Goal: Task Accomplishment & Management: Use online tool/utility

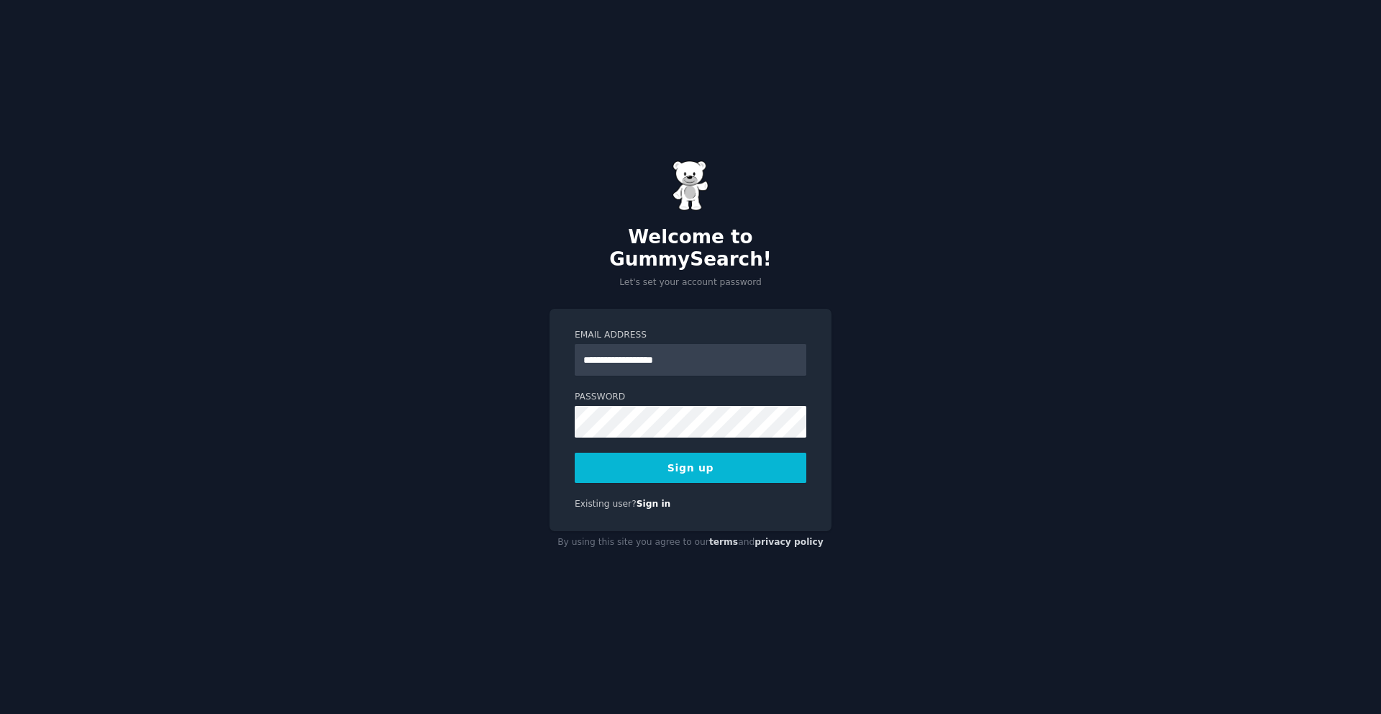
click at [750, 455] on button "Sign up" at bounding box center [691, 467] width 232 height 30
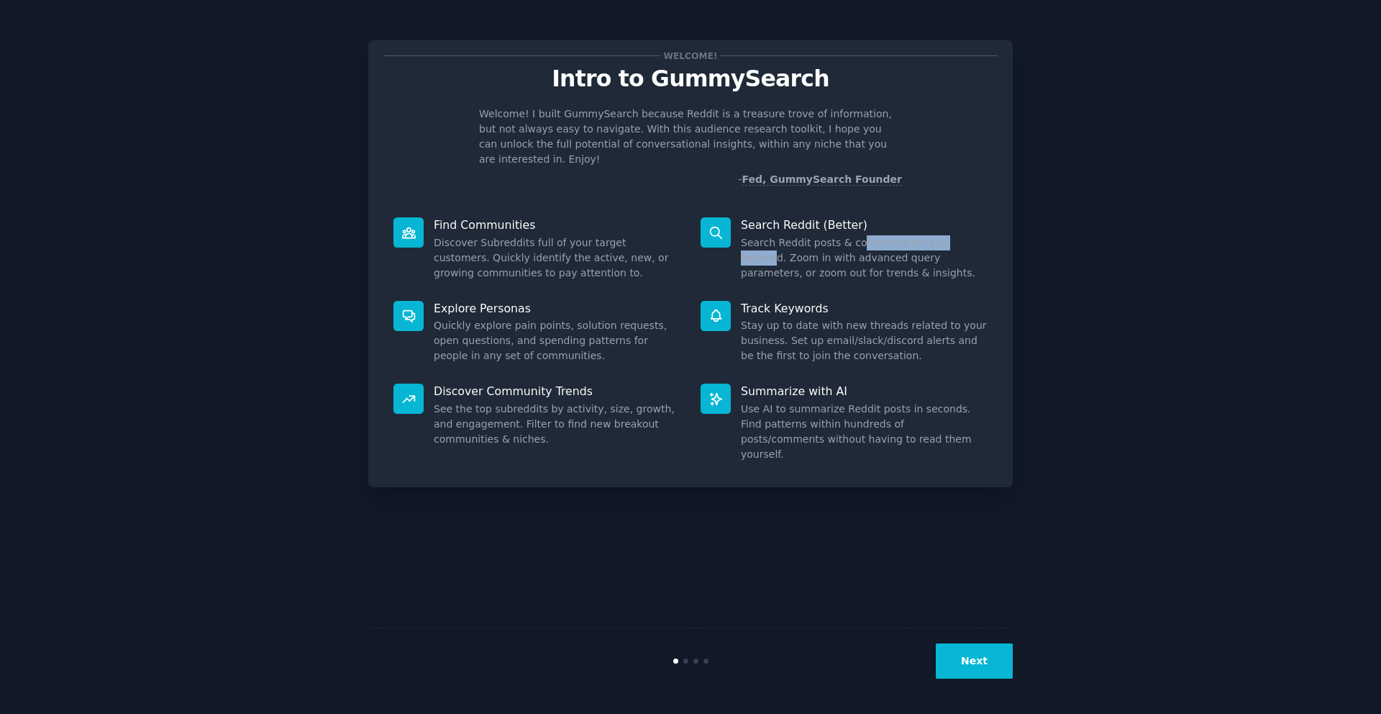
drag, startPoint x: 857, startPoint y: 227, endPoint x: 970, endPoint y: 227, distance: 112.2
click at [967, 235] on dd "Search Reddit posts & comments for any keyword. Zoom in with advanced query par…" at bounding box center [864, 257] width 247 height 45
drag, startPoint x: 737, startPoint y: 247, endPoint x: 1011, endPoint y: 247, distance: 273.3
click at [1009, 247] on div "Welcome! Intro to GummySearch Welcome! I built GummySearch because Reddit is a …" at bounding box center [690, 263] width 644 height 447
click at [967, 256] on dd "Search Reddit posts & comments for any keyword. Zoom in with advanced query par…" at bounding box center [864, 257] width 247 height 45
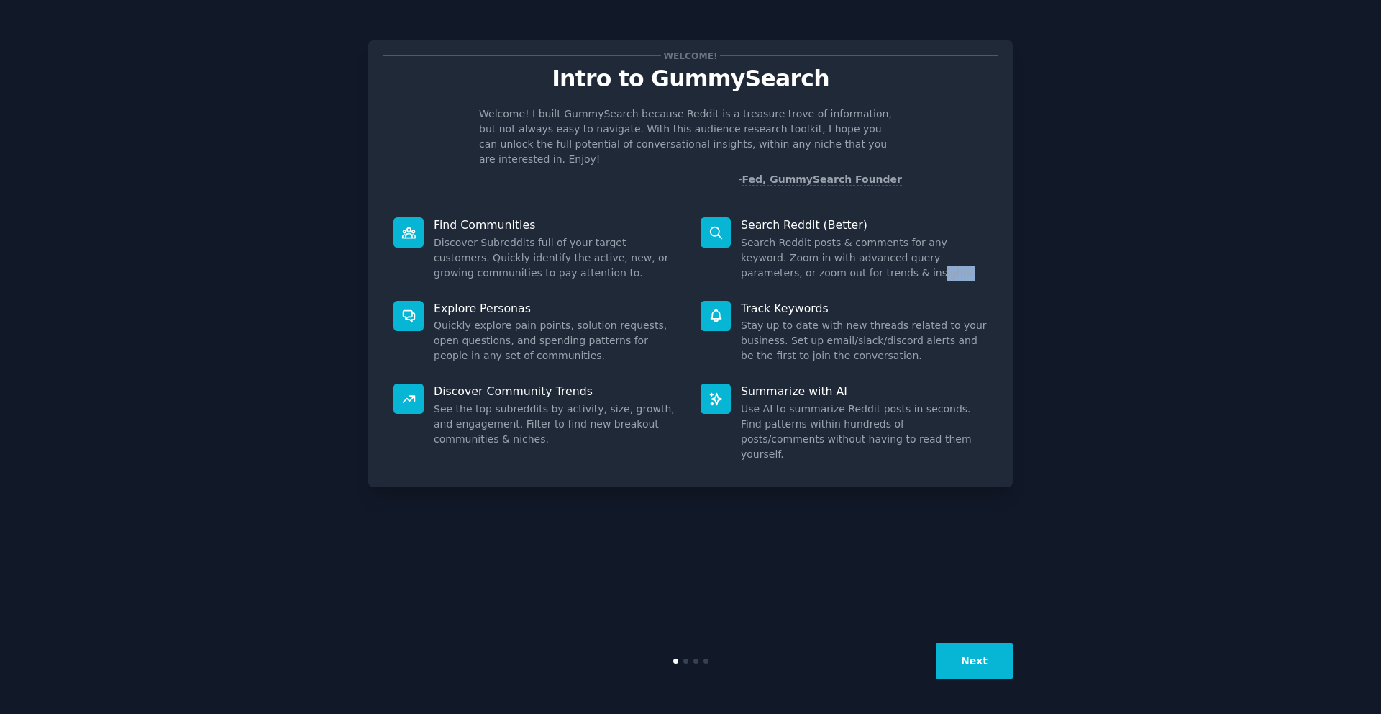
drag, startPoint x: 955, startPoint y: 256, endPoint x: 796, endPoint y: 256, distance: 159.0
click at [809, 256] on dd "Search Reddit posts & comments for any keyword. Zoom in with advanced query par…" at bounding box center [864, 257] width 247 height 45
click at [796, 256] on dd "Search Reddit posts & comments for any keyword. Zoom in with advanced query par…" at bounding box center [864, 257] width 247 height 45
drag, startPoint x: 796, startPoint y: 256, endPoint x: 952, endPoint y: 262, distance: 156.9
click at [950, 259] on dd "Search Reddit posts & comments for any keyword. Zoom in with advanced query par…" at bounding box center [864, 257] width 247 height 45
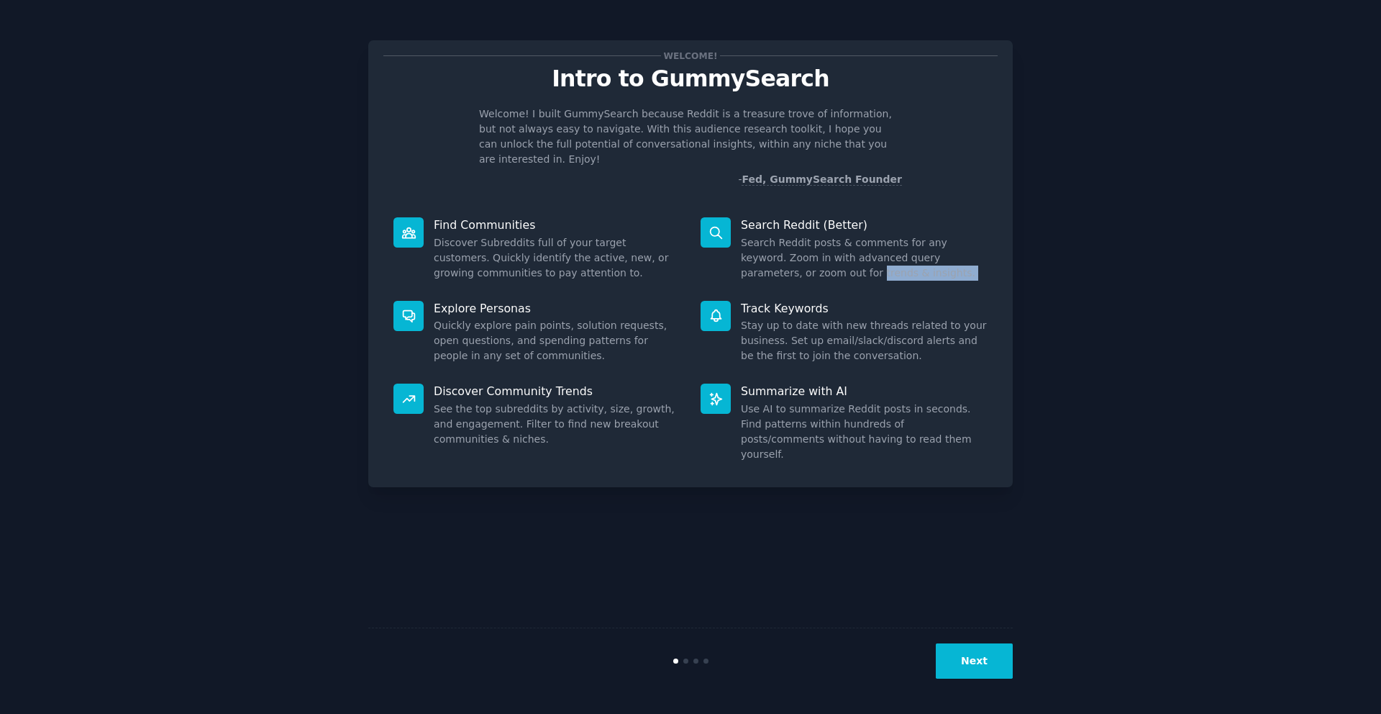
click at [952, 262] on dd "Search Reddit posts & comments for any keyword. Zoom in with advanced query par…" at bounding box center [864, 257] width 247 height 45
click at [972, 653] on button "Next" at bounding box center [974, 660] width 77 height 35
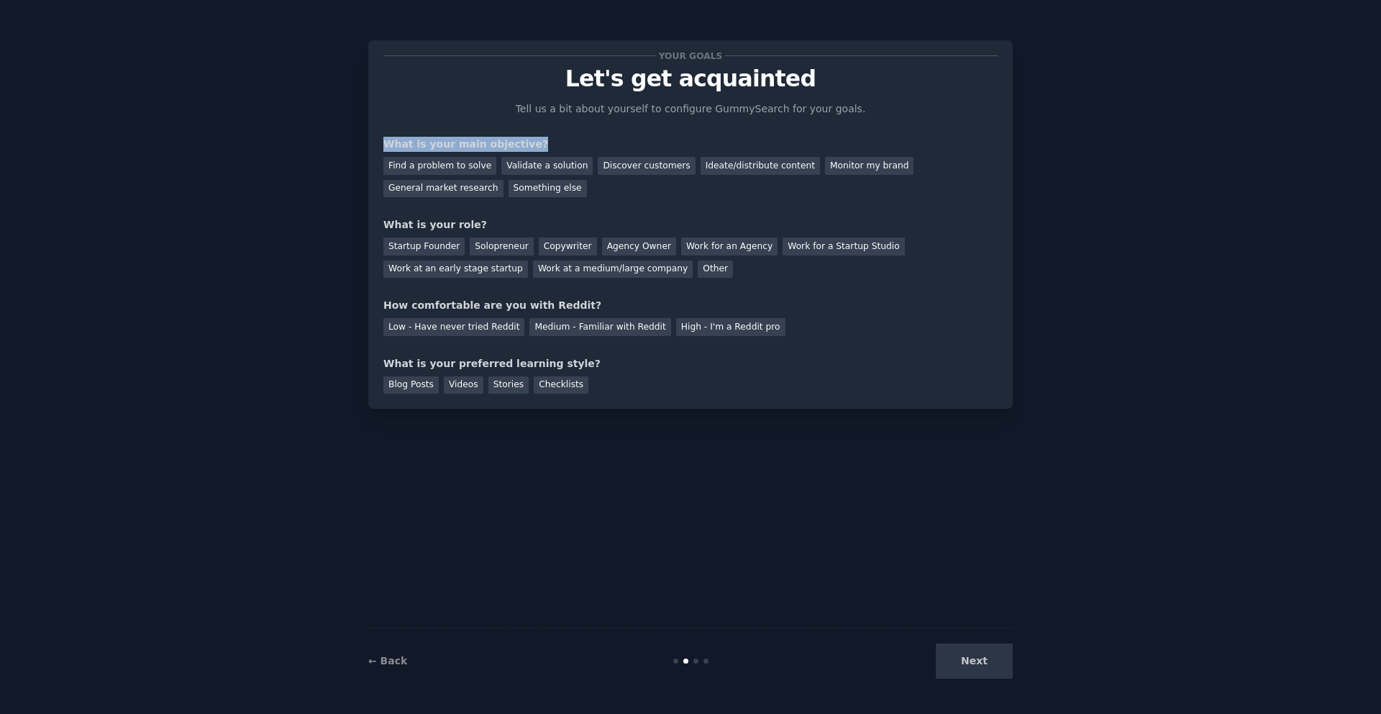
drag, startPoint x: 373, startPoint y: 143, endPoint x: 613, endPoint y: 143, distance: 240.2
click at [613, 143] on div "Your goals Let's get acquainted Tell us a bit about yourself to configure Gummy…" at bounding box center [690, 224] width 644 height 368
click at [613, 143] on div "What is your main objective?" at bounding box center [690, 144] width 614 height 15
click at [626, 169] on div "Discover customers" at bounding box center [646, 166] width 97 height 18
click at [415, 245] on div "Startup Founder" at bounding box center [423, 246] width 81 height 18
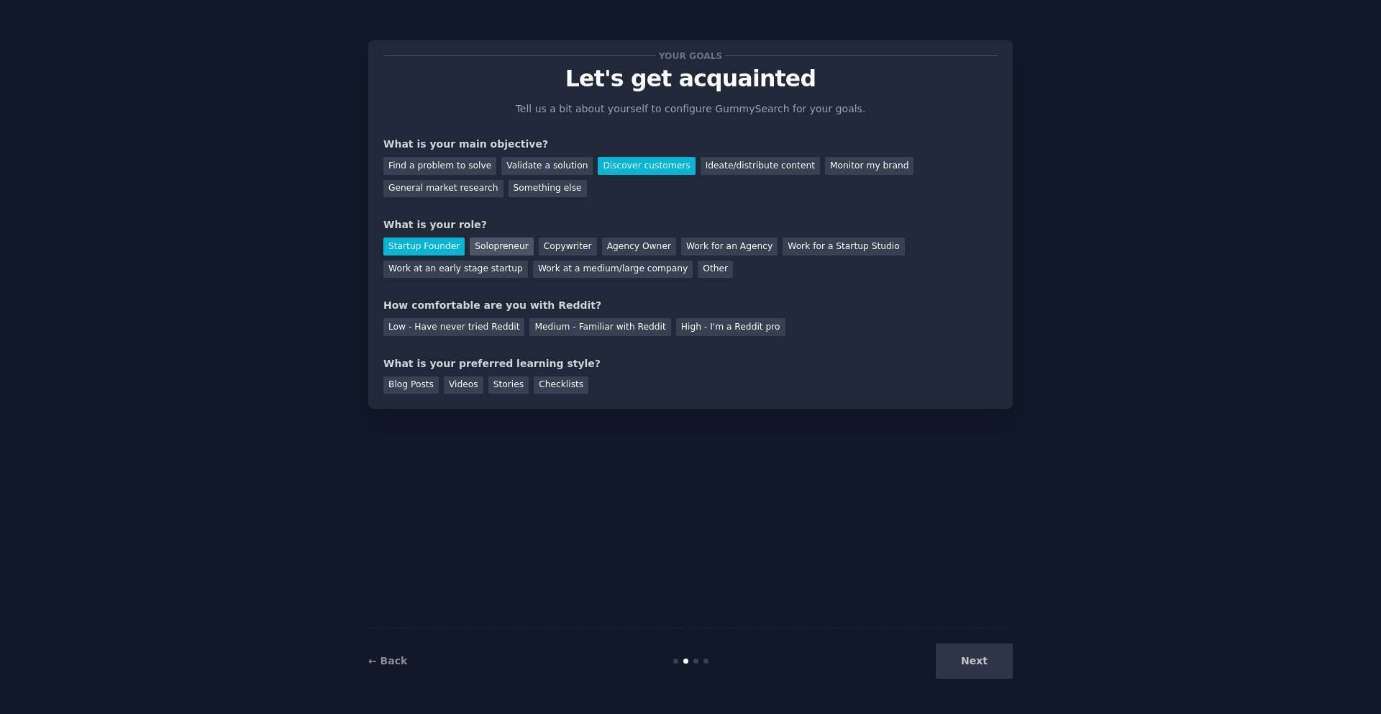
click at [491, 245] on div "Solopreneur" at bounding box center [501, 246] width 63 height 18
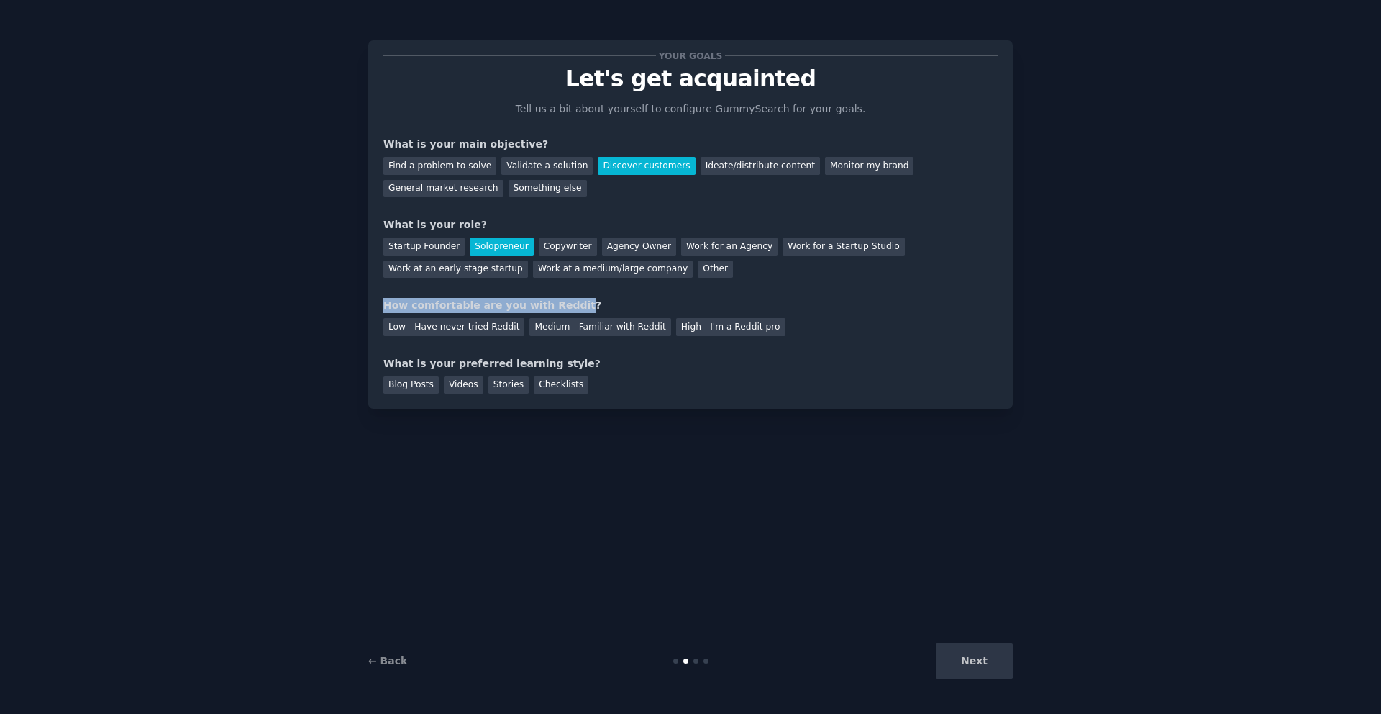
drag, startPoint x: 383, startPoint y: 307, endPoint x: 573, endPoint y: 307, distance: 189.9
click at [570, 307] on div "How comfortable are you with Reddit?" at bounding box center [690, 305] width 614 height 15
click at [573, 307] on div "How comfortable are you with Reddit?" at bounding box center [690, 305] width 614 height 15
click at [573, 332] on div "Medium - Familiar with Reddit" at bounding box center [599, 327] width 141 height 18
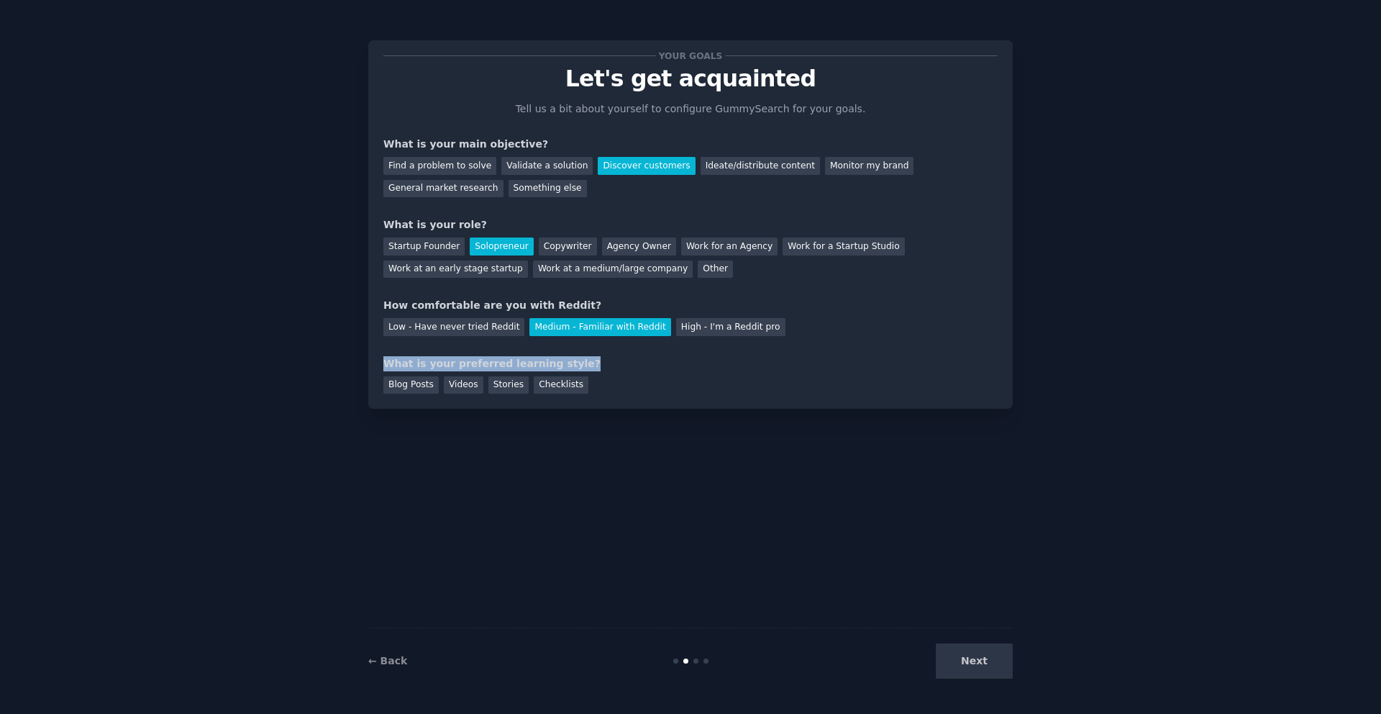
drag, startPoint x: 386, startPoint y: 360, endPoint x: 639, endPoint y: 364, distance: 253.9
click at [636, 363] on div "What is your preferred learning style?" at bounding box center [690, 363] width 614 height 15
click at [639, 364] on div "What is your preferred learning style?" at bounding box center [690, 363] width 614 height 15
click at [557, 384] on div "Checklists" at bounding box center [561, 385] width 55 height 18
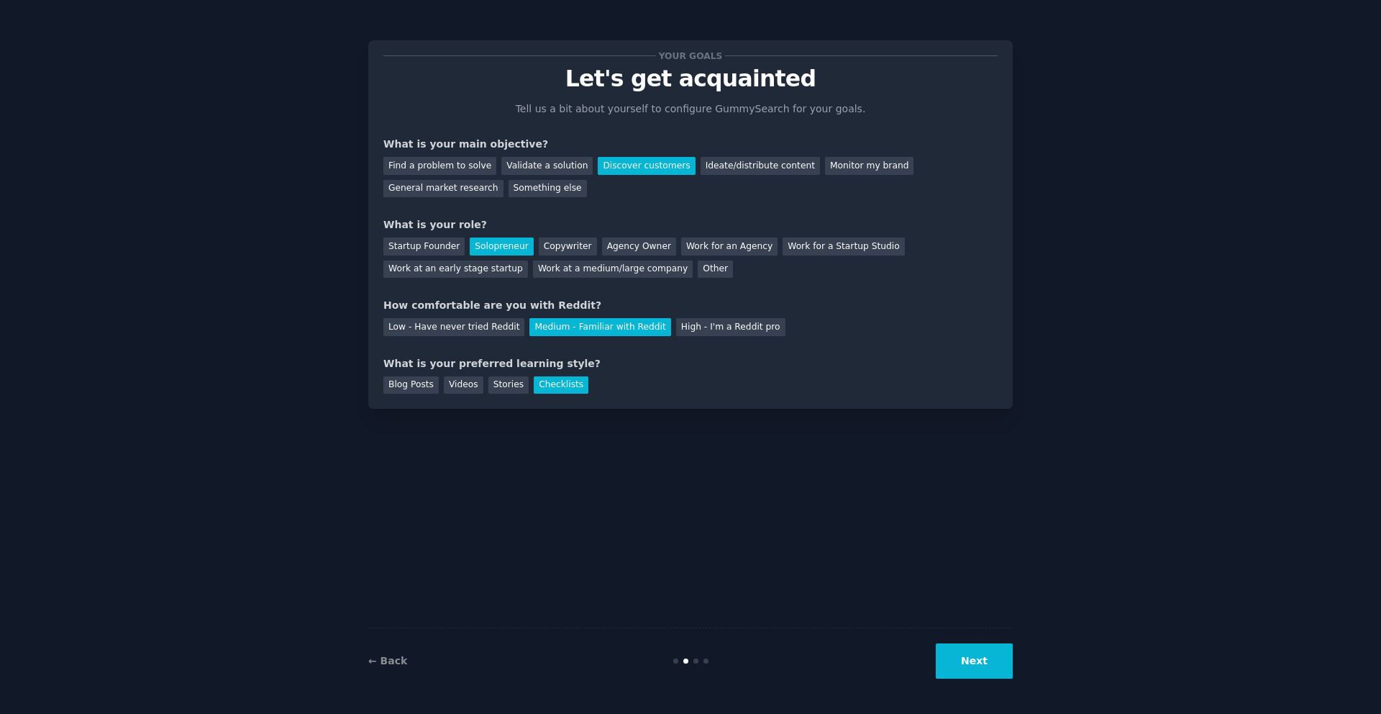
click at [994, 666] on button "Next" at bounding box center [974, 660] width 77 height 35
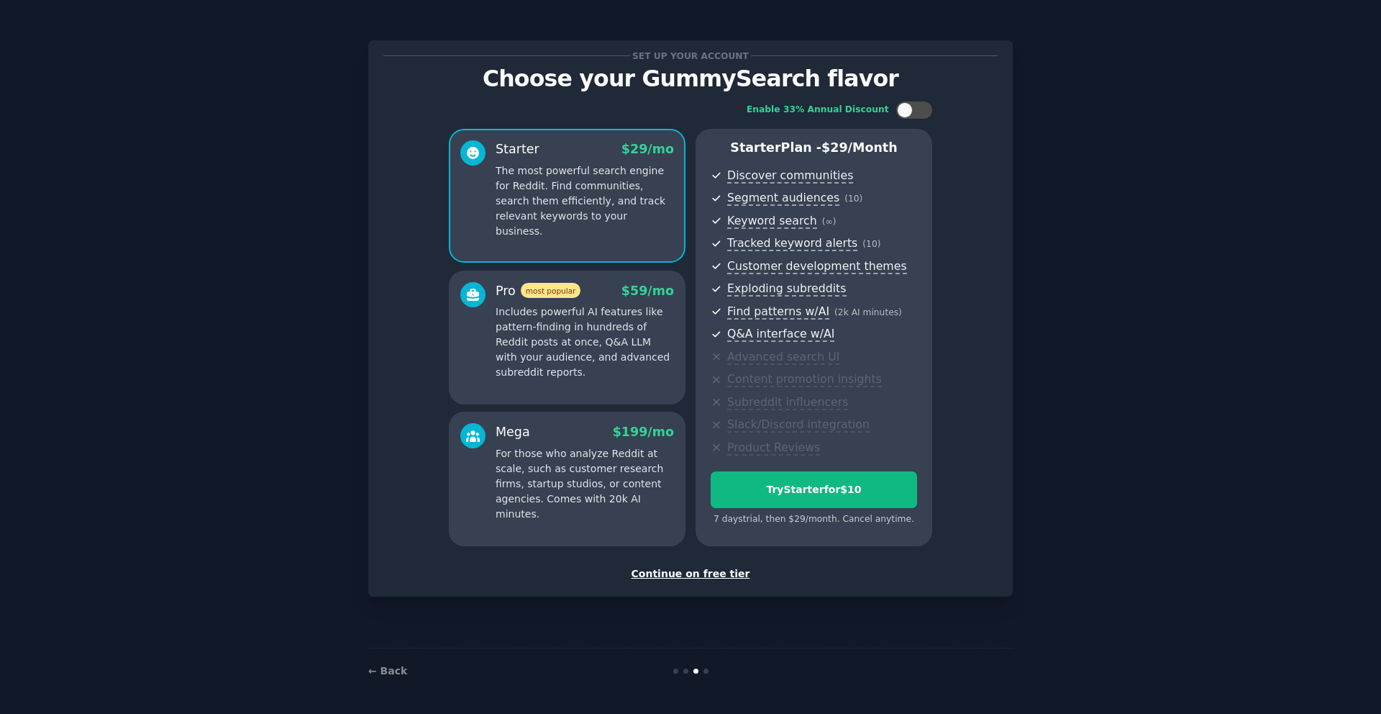
click at [661, 573] on div "Continue on free tier" at bounding box center [690, 573] width 614 height 15
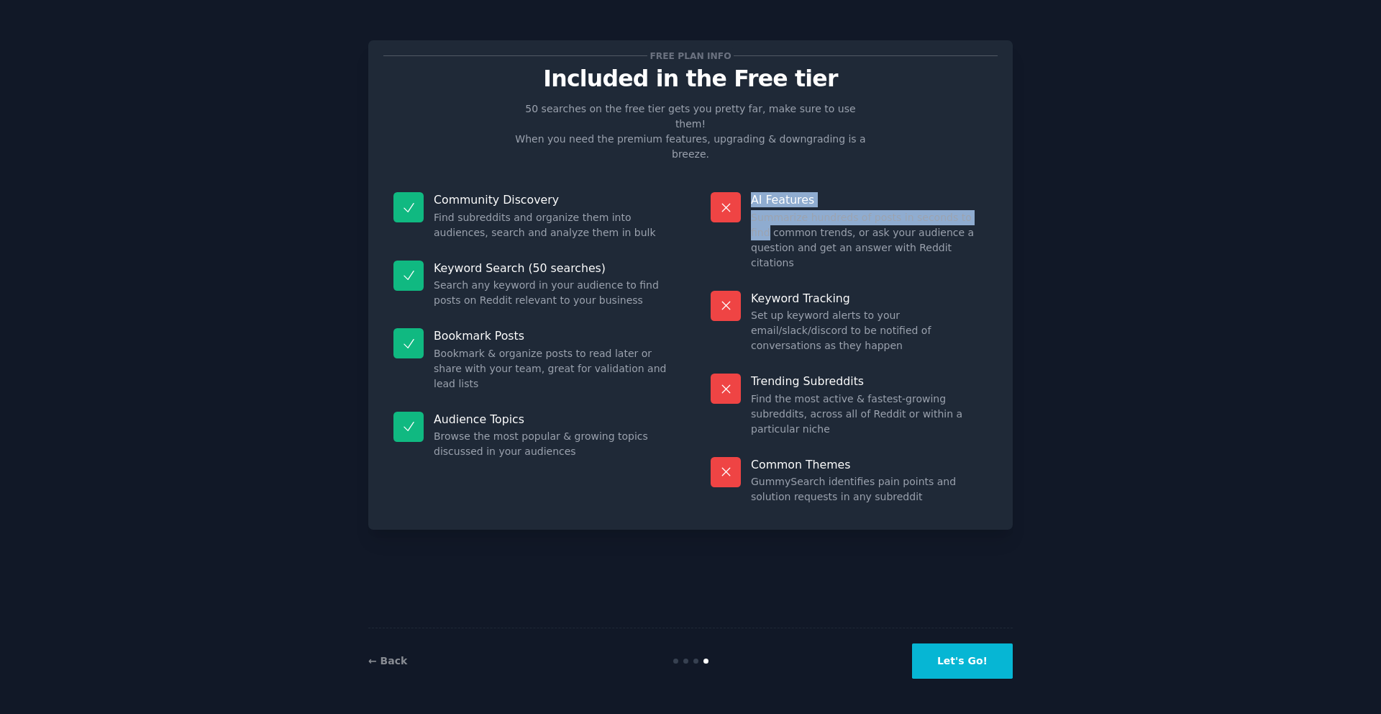
drag, startPoint x: 944, startPoint y: 180, endPoint x: 989, endPoint y: 191, distance: 46.6
click at [978, 188] on div "AI Features Summarize hundreds of posts in seconds to find common trends, or as…" at bounding box center [849, 231] width 297 height 99
click at [959, 652] on button "Let's Go!" at bounding box center [962, 660] width 101 height 35
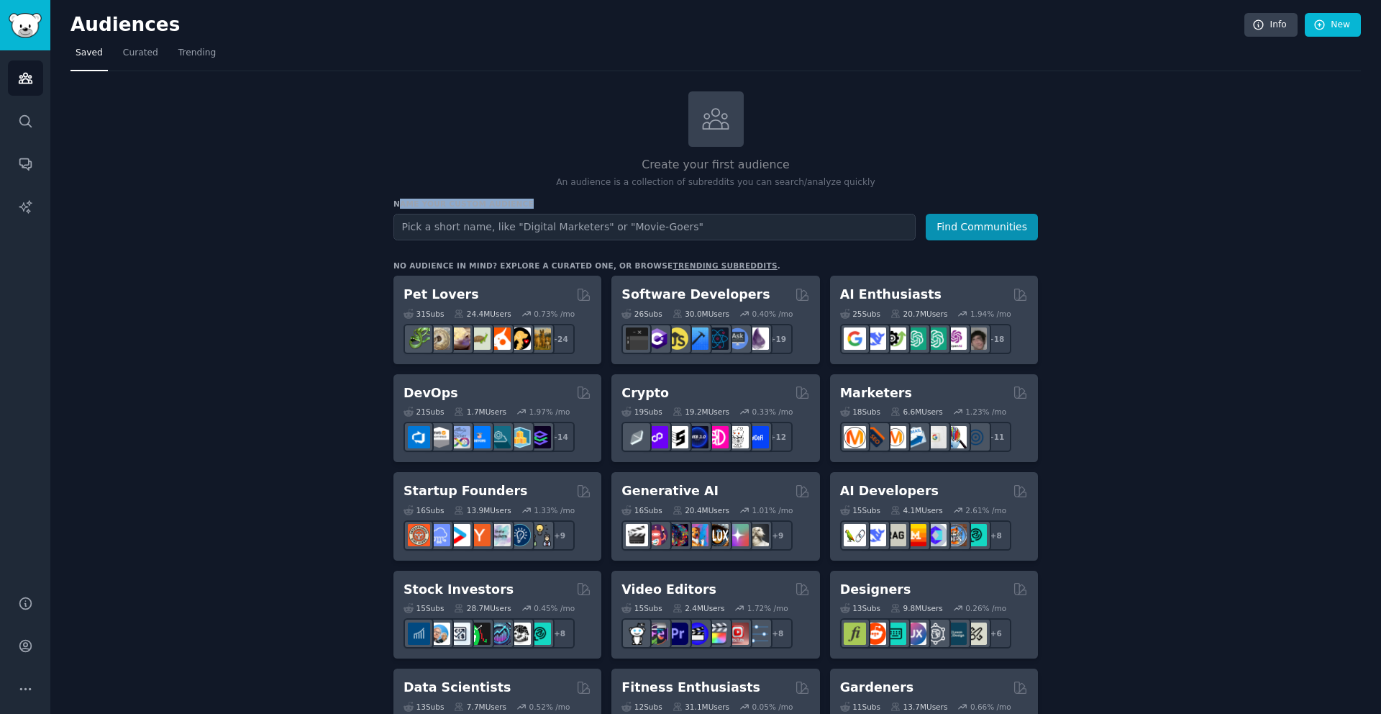
drag, startPoint x: 395, startPoint y: 204, endPoint x: 565, endPoint y: 203, distance: 169.8
click at [562, 203] on h3 "Name your custom audience" at bounding box center [715, 204] width 644 height 10
click at [565, 203] on h3 "Name your custom audience" at bounding box center [715, 204] width 644 height 10
click at [574, 232] on input "text" at bounding box center [654, 227] width 522 height 27
type input "Digital Marketers"
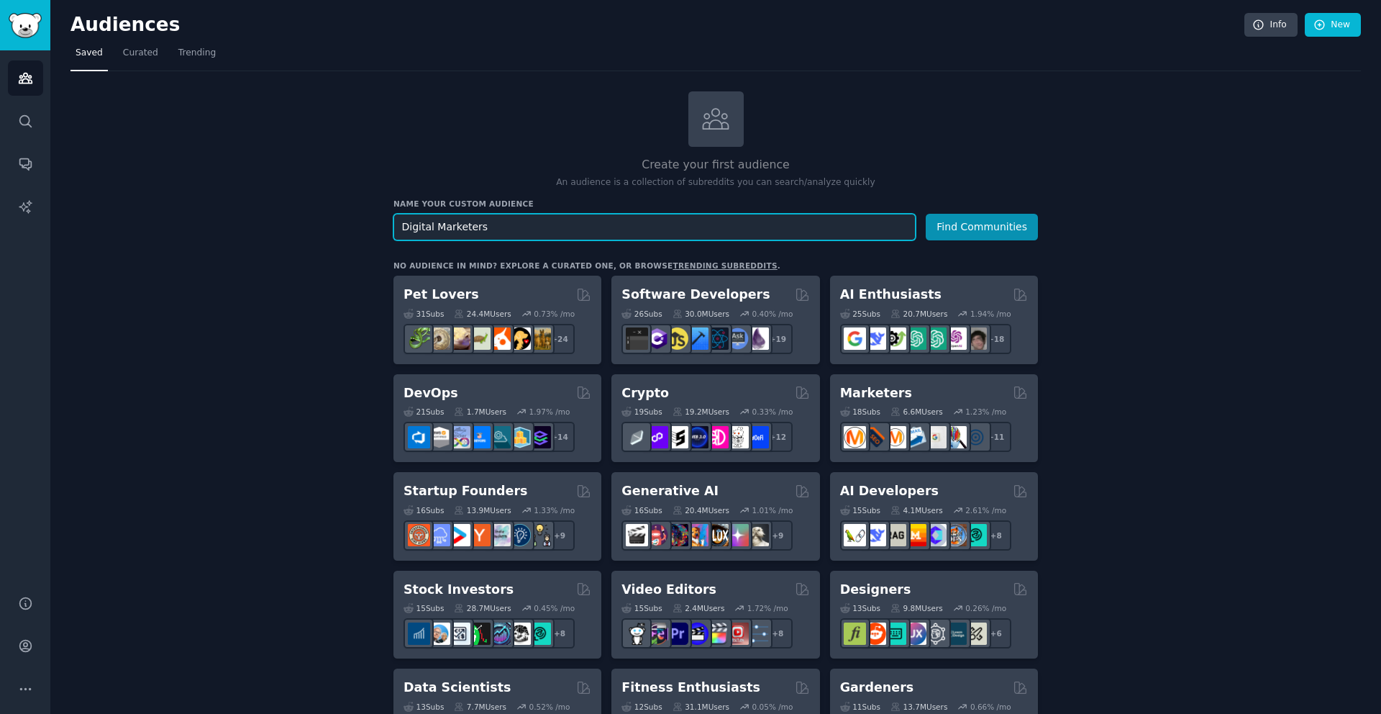
click at [926, 214] on button "Find Communities" at bounding box center [982, 227] width 112 height 27
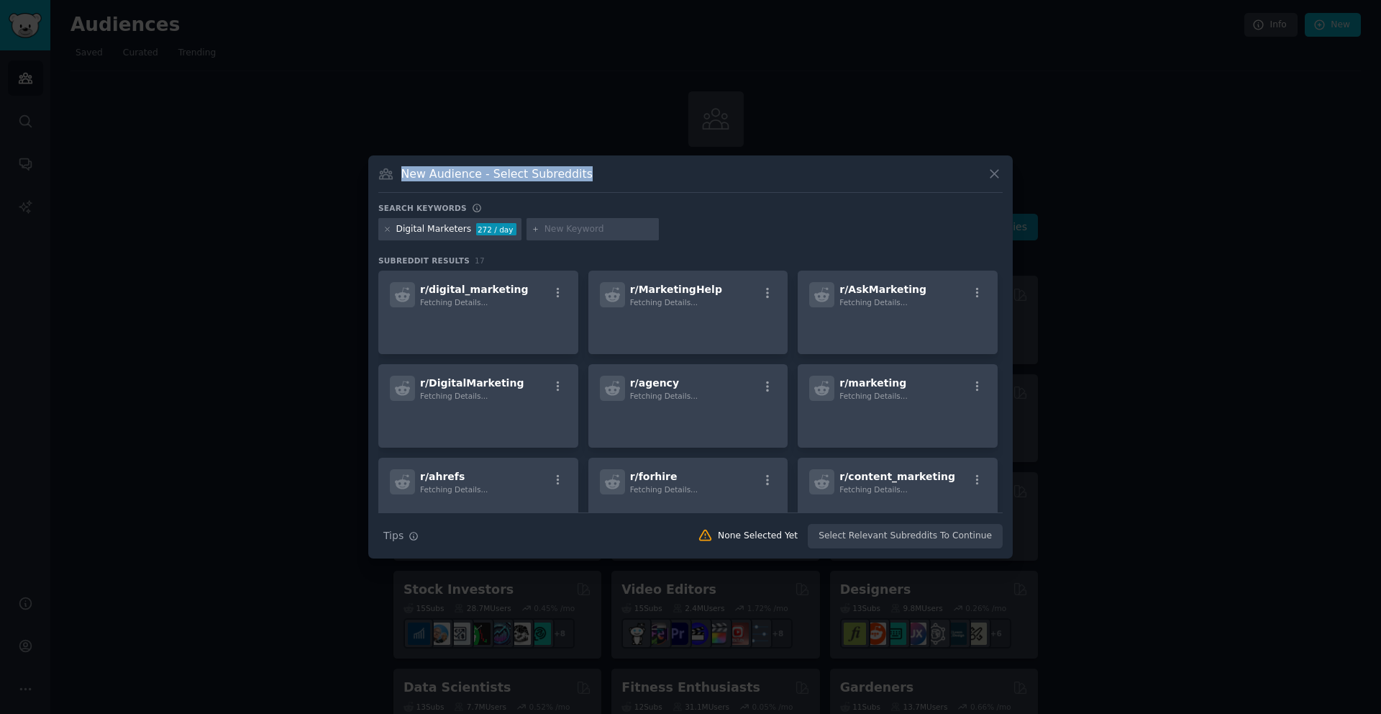
drag, startPoint x: 397, startPoint y: 170, endPoint x: 666, endPoint y: 175, distance: 269.1
click at [666, 175] on div "New Audience - Select Subreddits" at bounding box center [690, 178] width 624 height 27
click at [670, 178] on div "New Audience - Select Subreddits" at bounding box center [690, 178] width 624 height 27
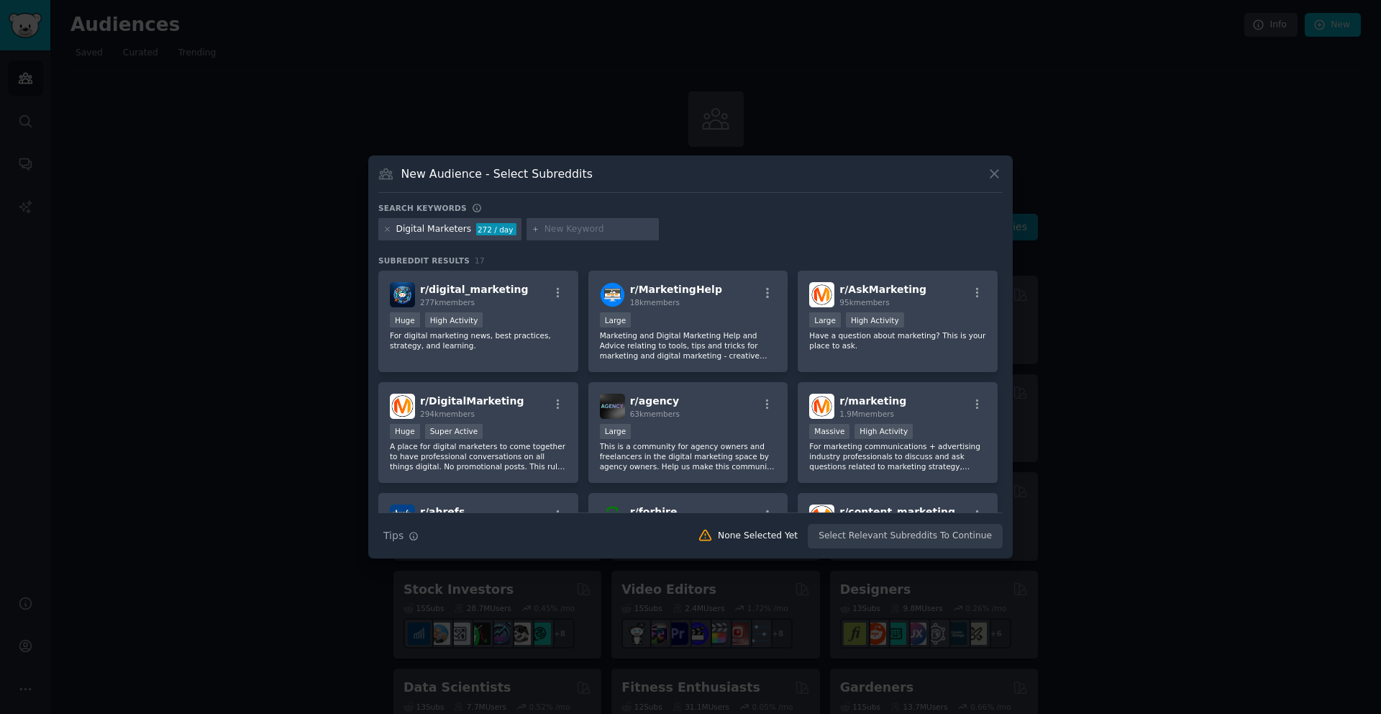
click at [685, 204] on div "Search keywords" at bounding box center [690, 210] width 624 height 15
click at [527, 312] on div "Huge High Activity" at bounding box center [478, 321] width 177 height 18
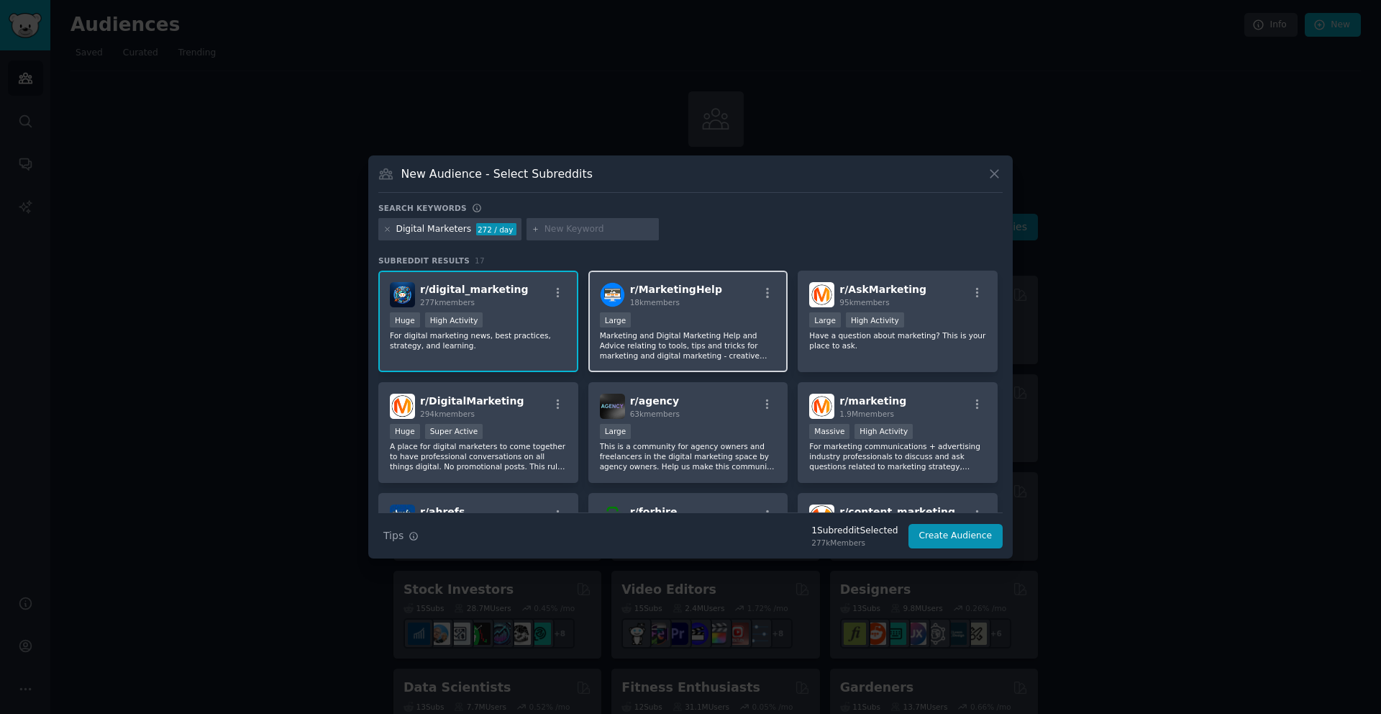
click at [745, 355] on p "Marketing and Digital Marketing Help and Advice relating to tools, tips and tri…" at bounding box center [688, 345] width 177 height 30
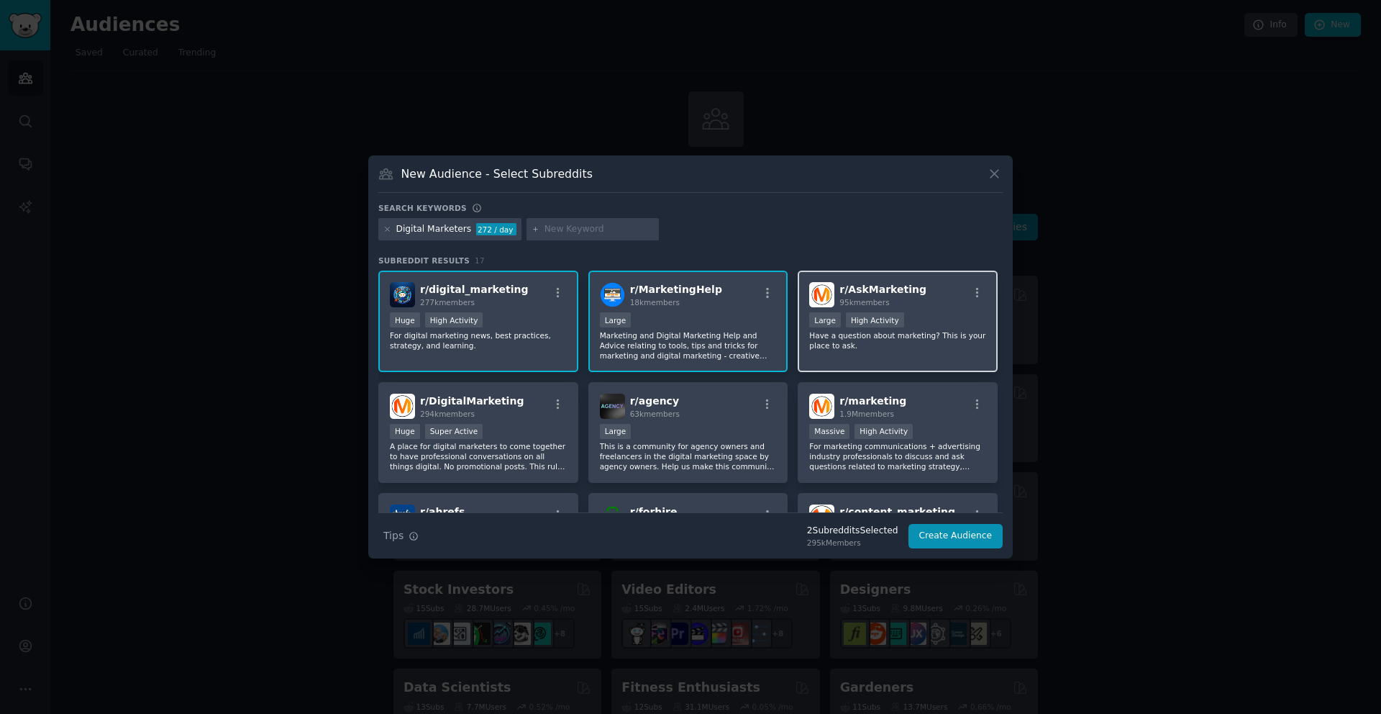
click at [941, 308] on div "r/ AskMarketing 95k members Large High Activity Have a question about marketing…" at bounding box center [898, 320] width 200 height 101
click at [889, 393] on h2 "r/ marketing 1.9M members" at bounding box center [872, 405] width 67 height 25
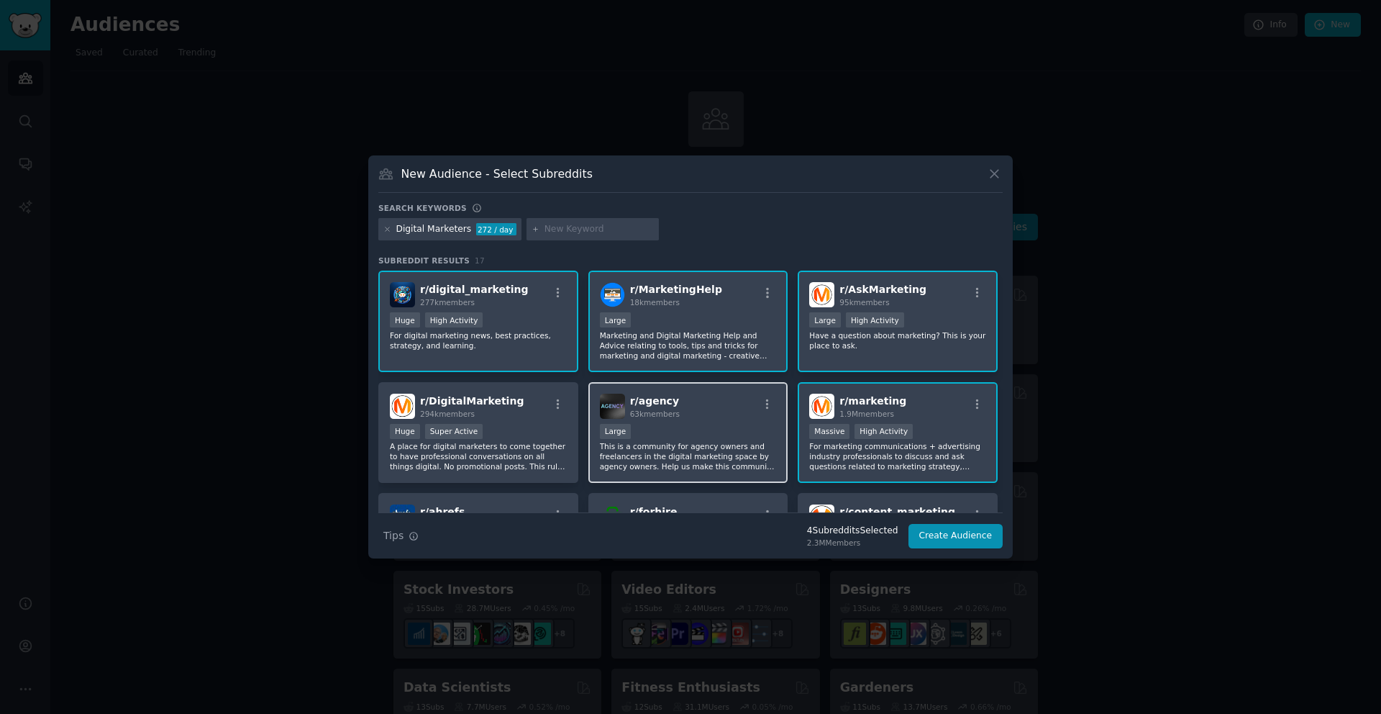
click at [746, 419] on div "r/ agency 63k members Large This is a community for agency owners and freelance…" at bounding box center [688, 432] width 200 height 101
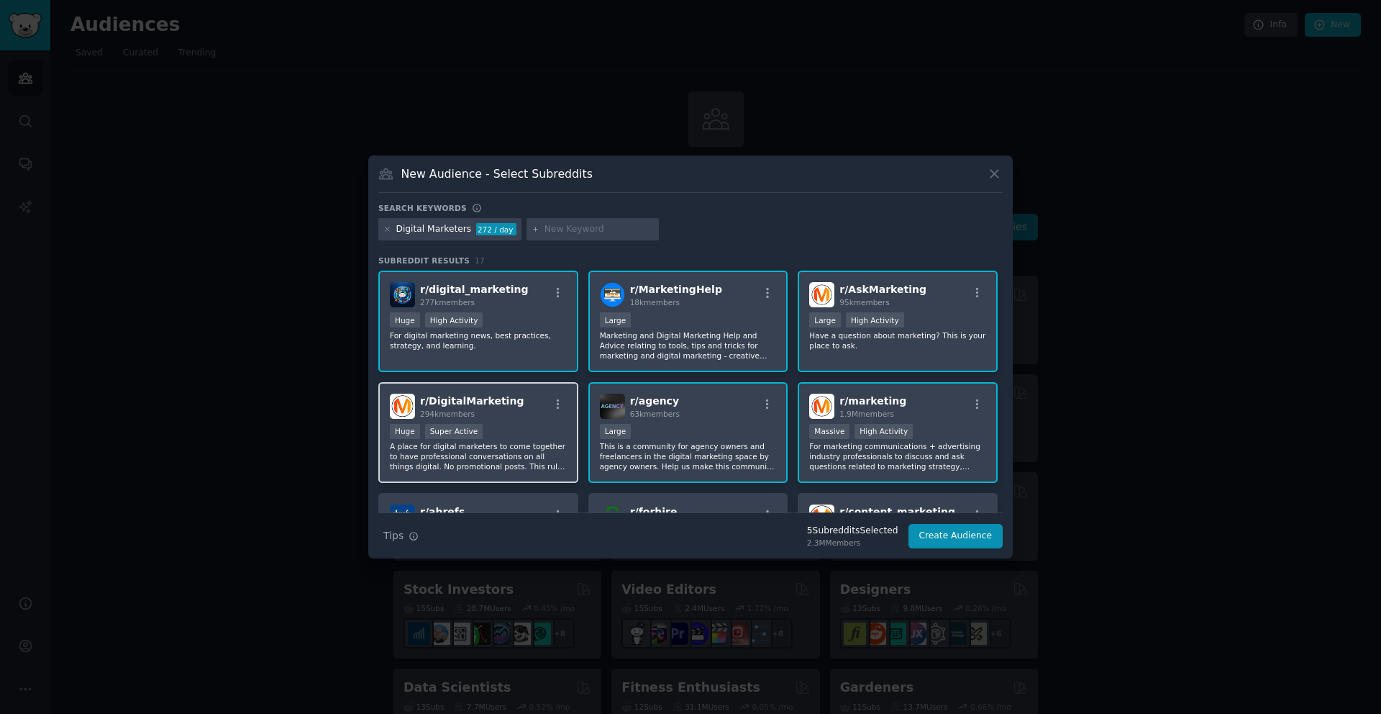
click at [514, 427] on div "Huge Super Active" at bounding box center [478, 433] width 177 height 18
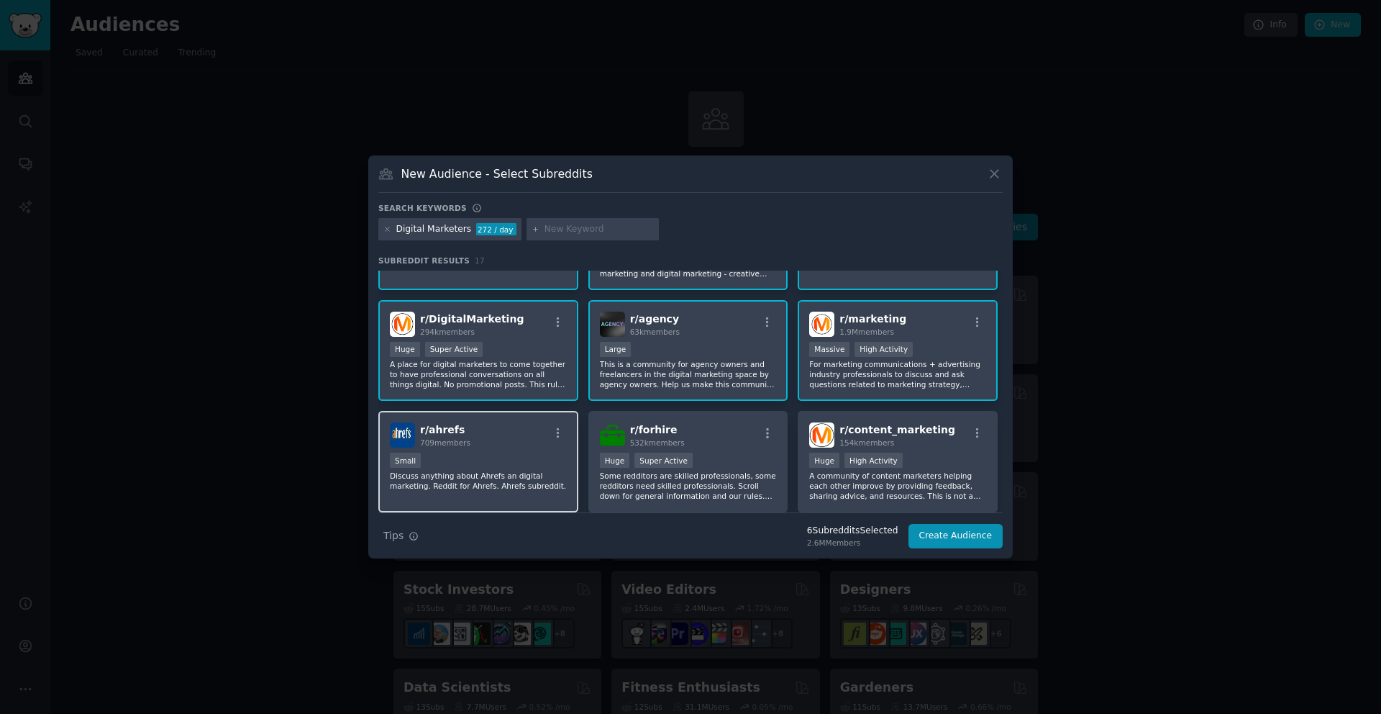
scroll to position [81, 0]
click at [935, 447] on div "154k members" at bounding box center [897, 443] width 116 height 10
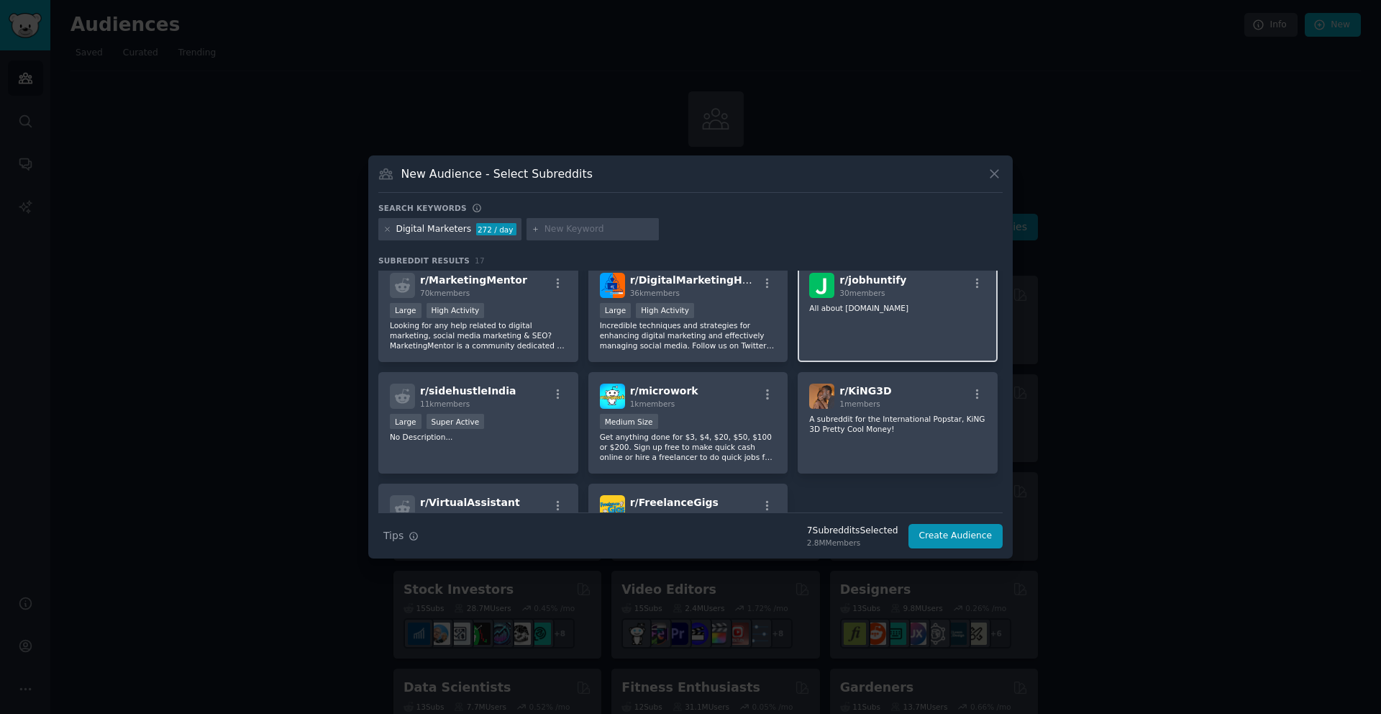
scroll to position [344, 0]
click at [945, 530] on button "Create Audience" at bounding box center [955, 536] width 95 height 24
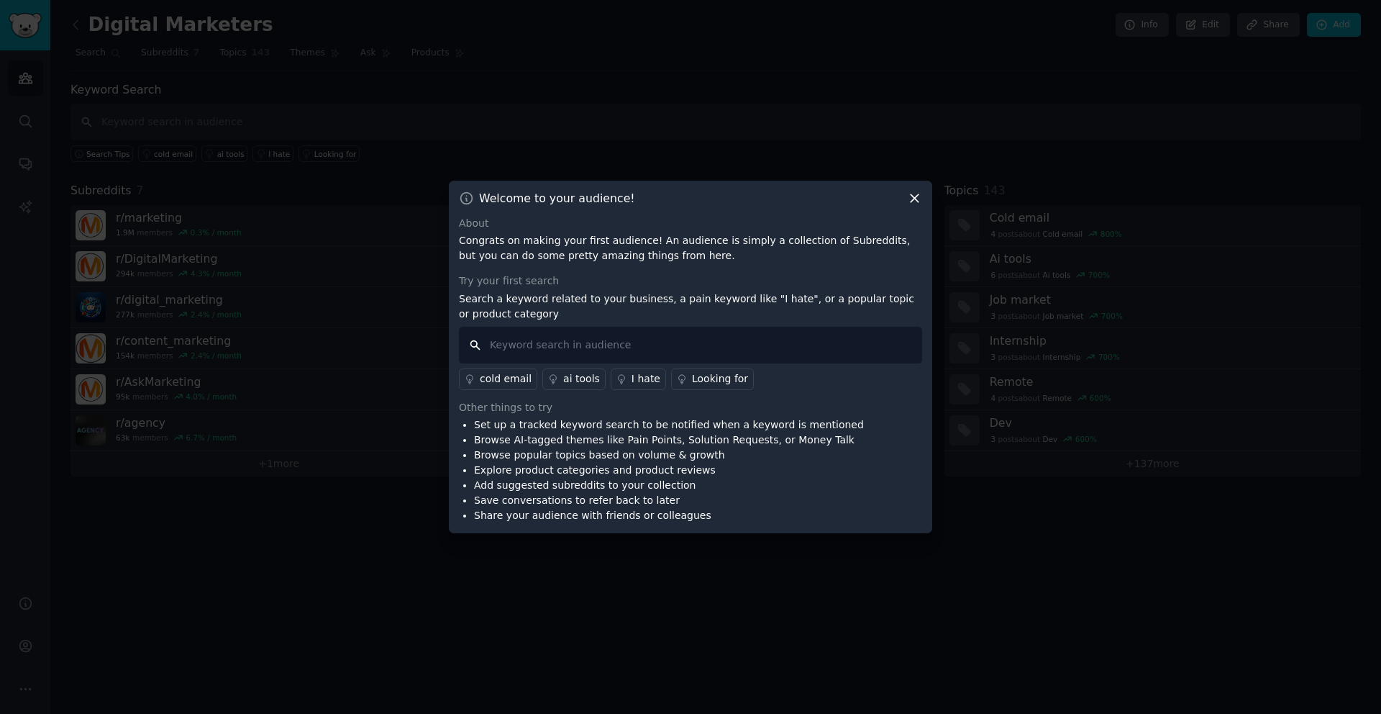
click at [555, 341] on input "text" at bounding box center [690, 345] width 463 height 37
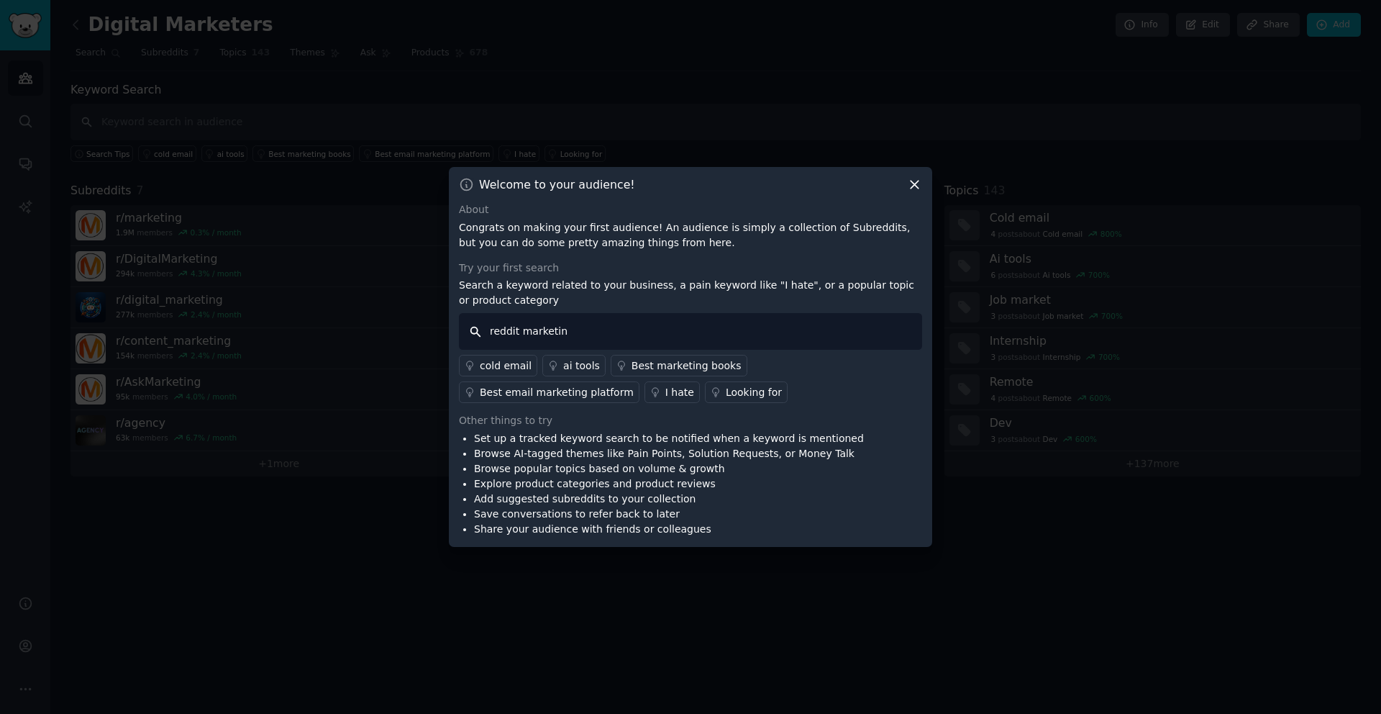
type input "reddit marketing"
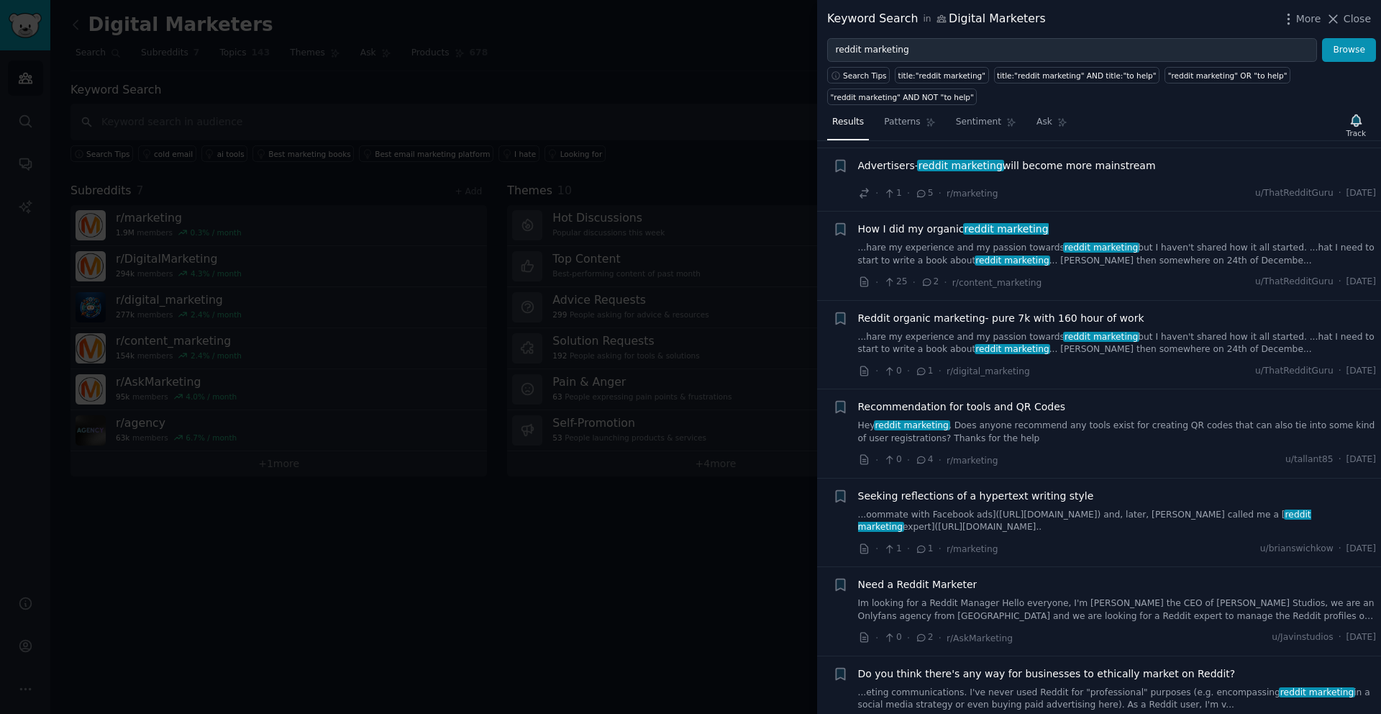
scroll to position [8178, 0]
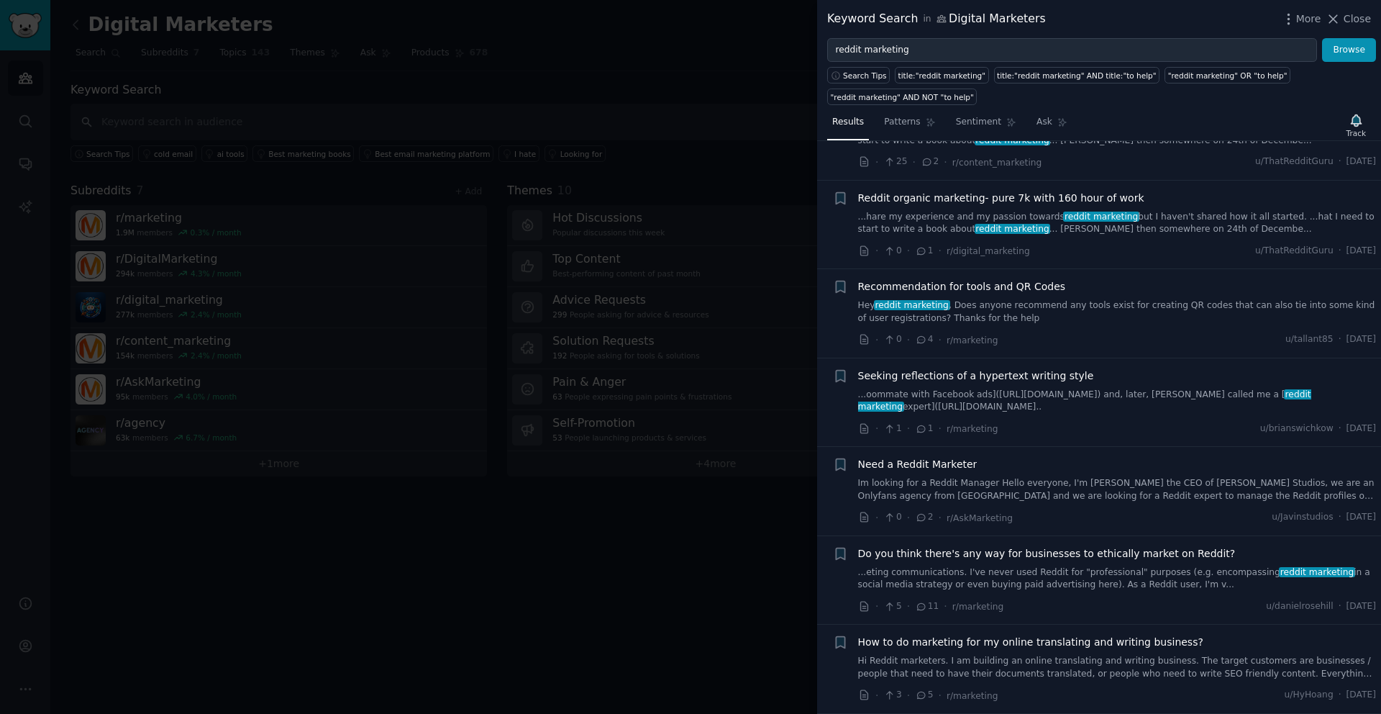
click at [712, 533] on div at bounding box center [690, 357] width 1381 height 714
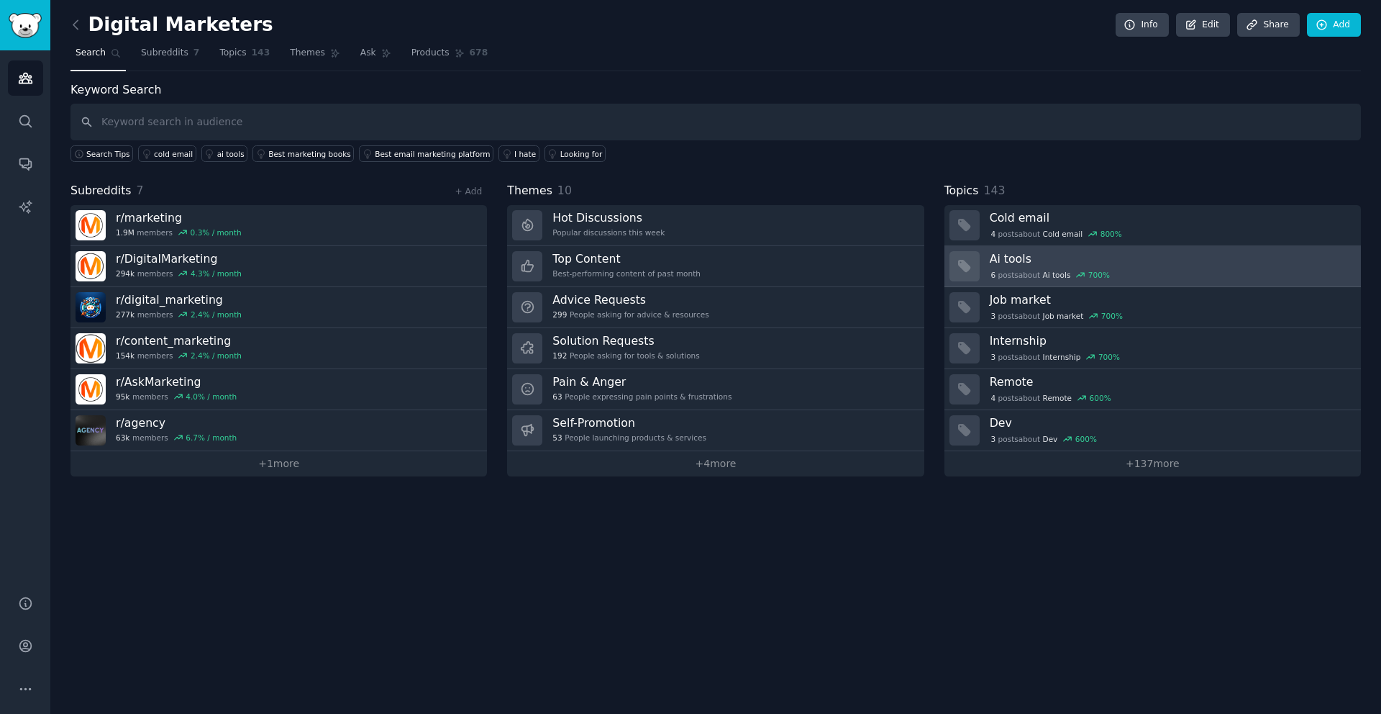
click at [1144, 272] on div "6 post s about Ai tools 700 %" at bounding box center [1170, 274] width 361 height 13
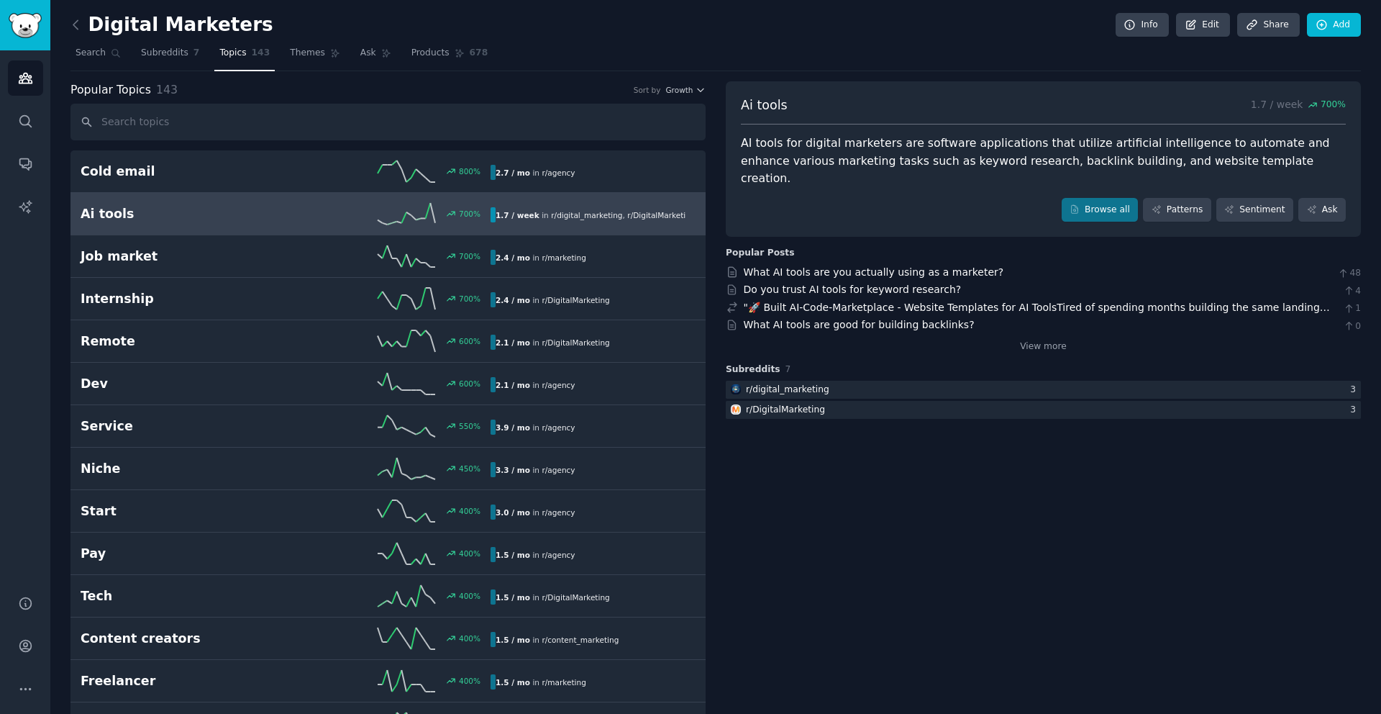
click at [315, 224] on link "Ai tools 700 % 1.7 / week in r/ digital_marketing , r/ DigitalMarketing" at bounding box center [387, 214] width 635 height 42
click at [33, 211] on link "AI Reports" at bounding box center [25, 206] width 35 height 35
